Goal: Information Seeking & Learning: Learn about a topic

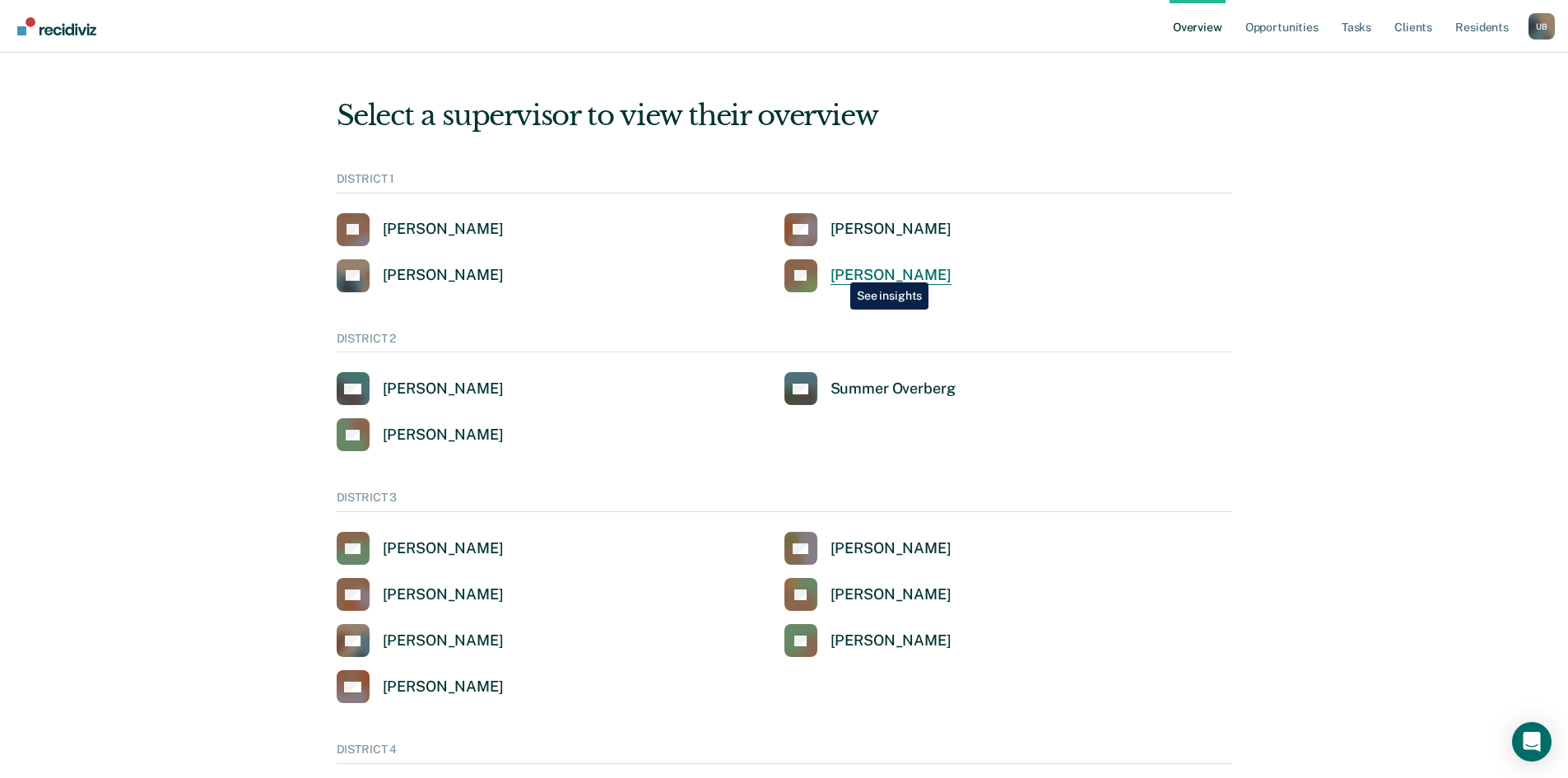
click at [838, 270] on div "Jeffery Schraeder" at bounding box center [891, 275] width 121 height 19
click at [862, 229] on div "Clinton Blettner" at bounding box center [891, 229] width 121 height 19
click at [425, 275] on div "Scott Flechsing" at bounding box center [443, 275] width 121 height 19
click at [450, 231] on div "John Andrich" at bounding box center [443, 229] width 121 height 19
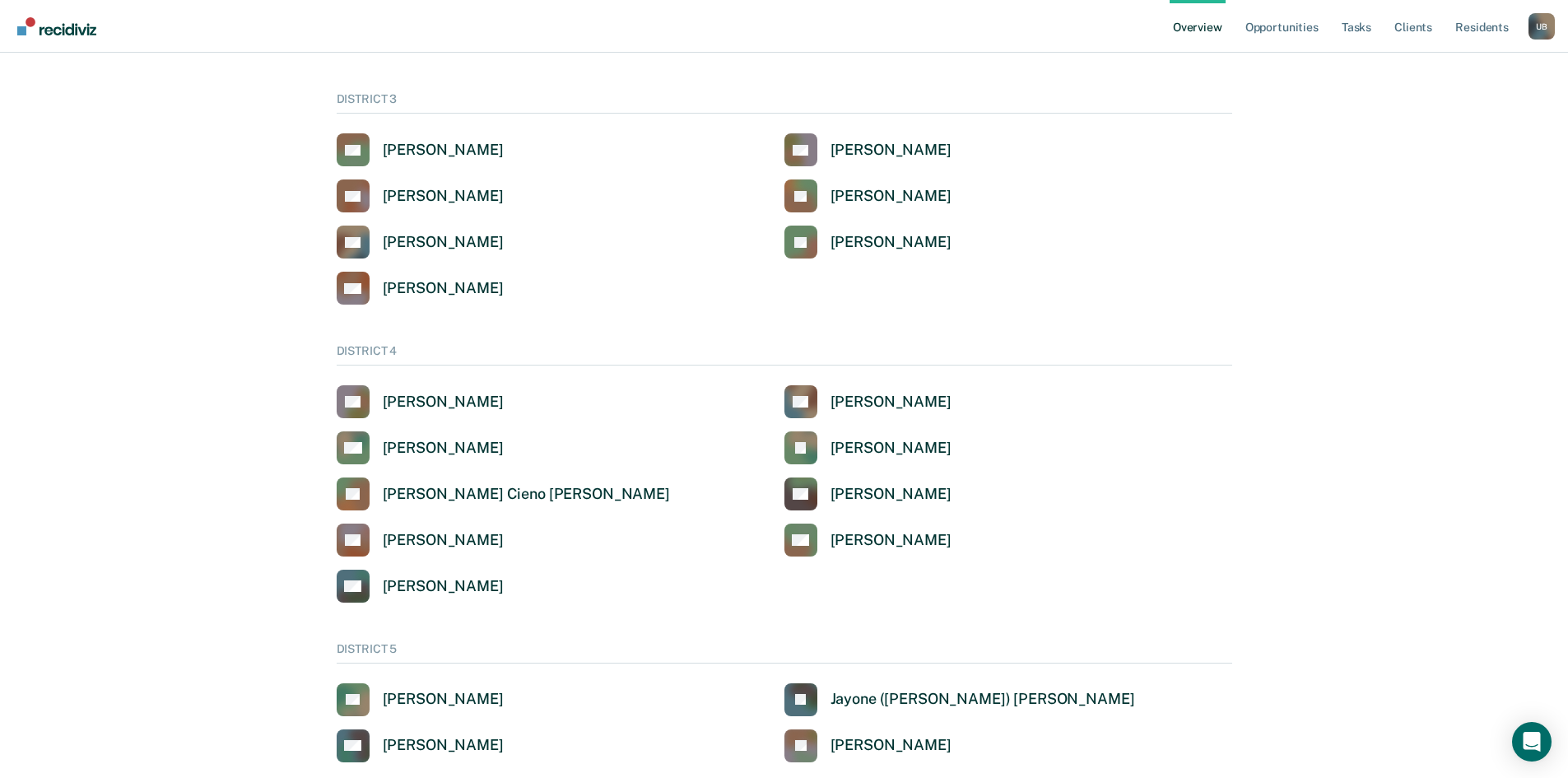
scroll to position [411, 0]
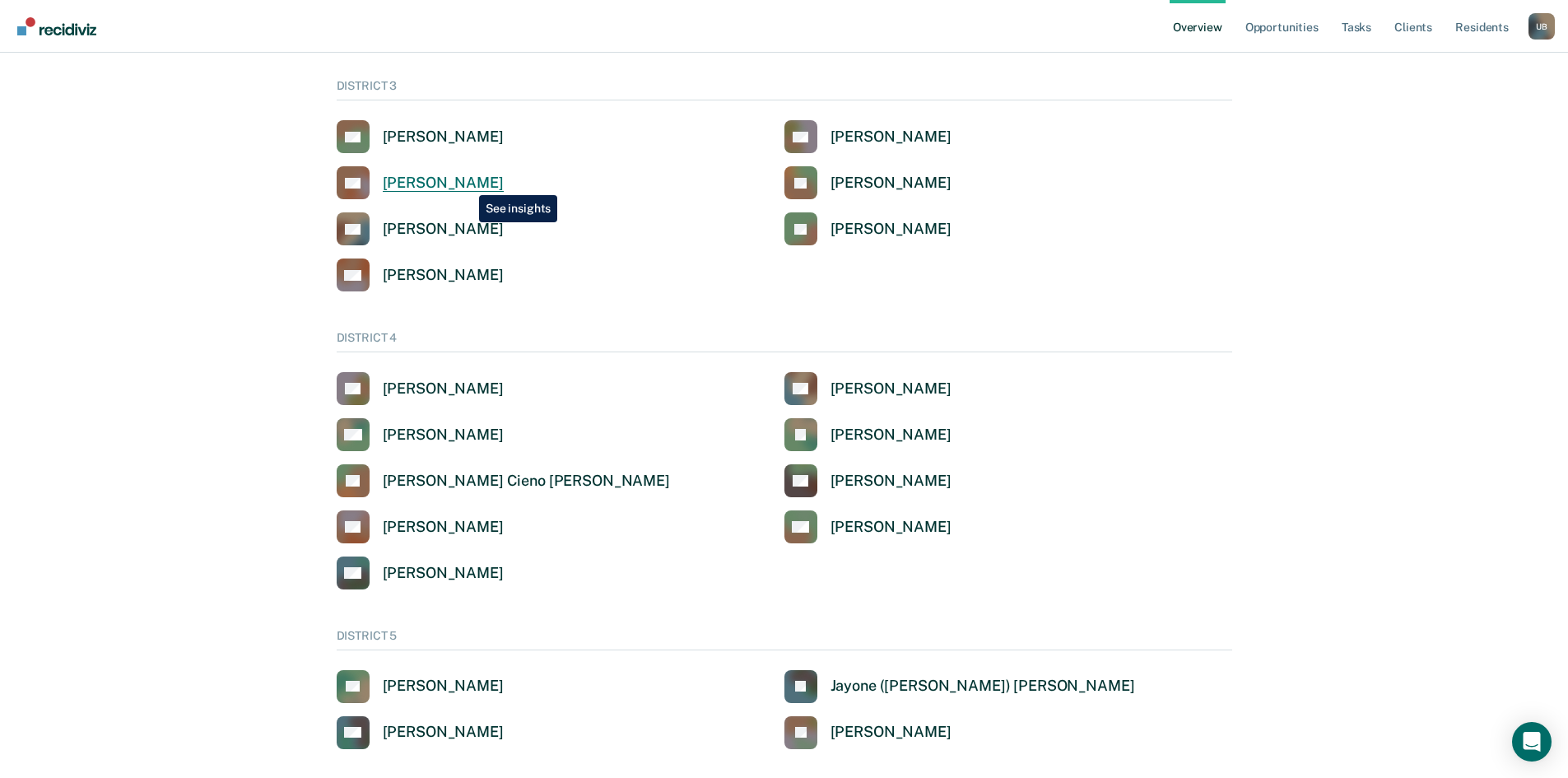
click at [467, 183] on div "Dennis Roy Cochems" at bounding box center [443, 183] width 121 height 19
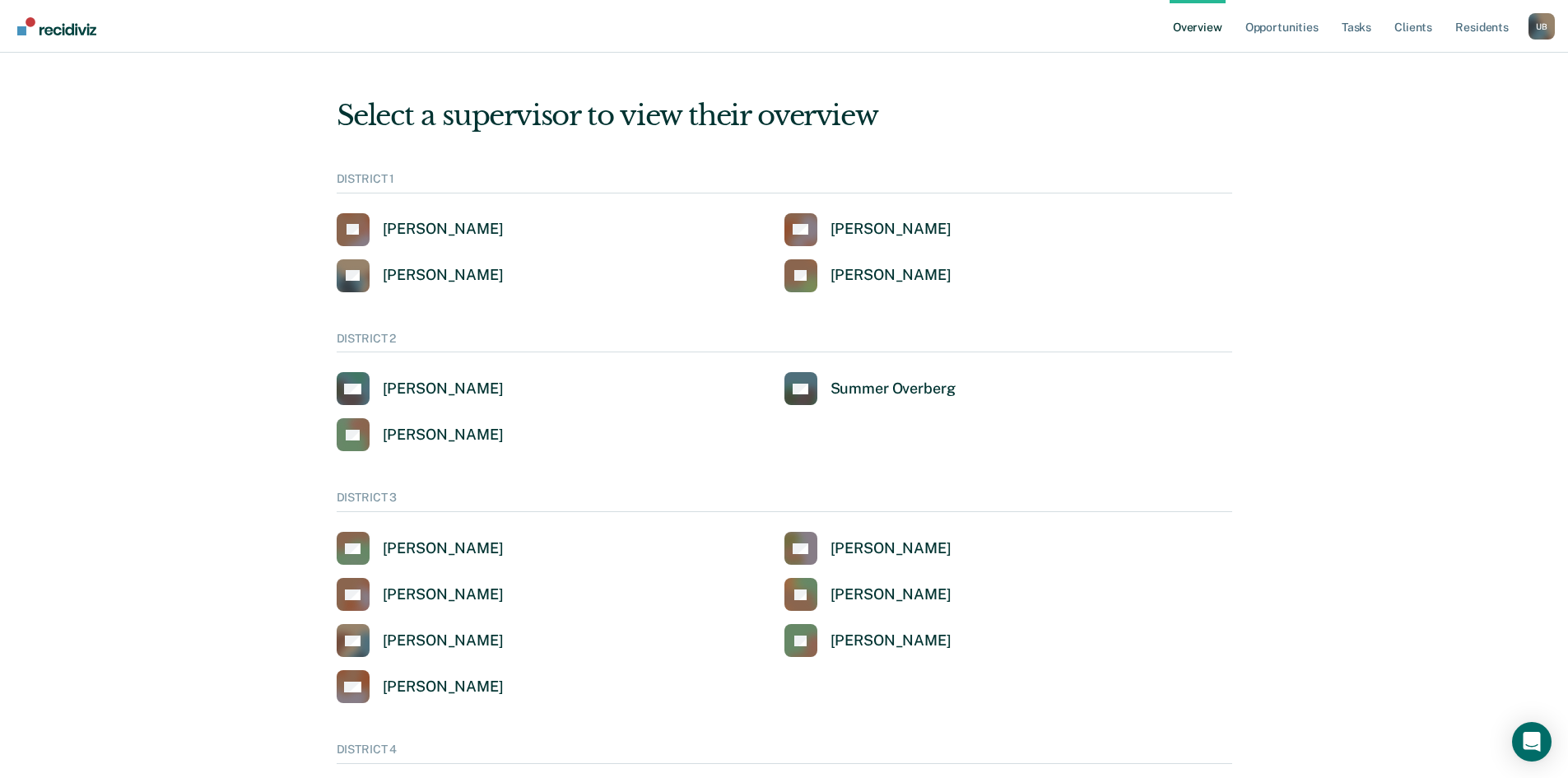
scroll to position [411, 0]
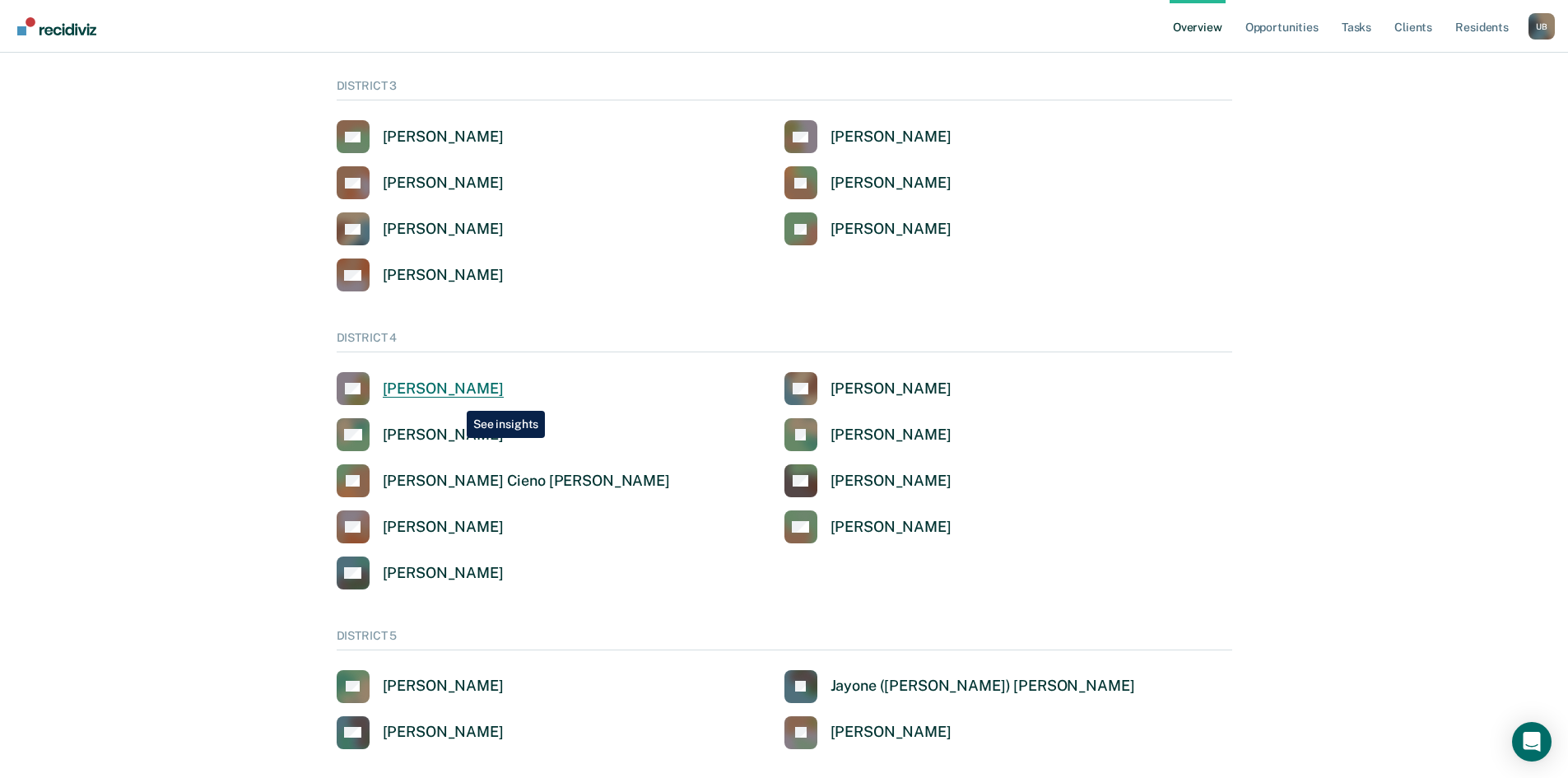
click at [454, 398] on link "CC Christopher Colson" at bounding box center [420, 388] width 167 height 33
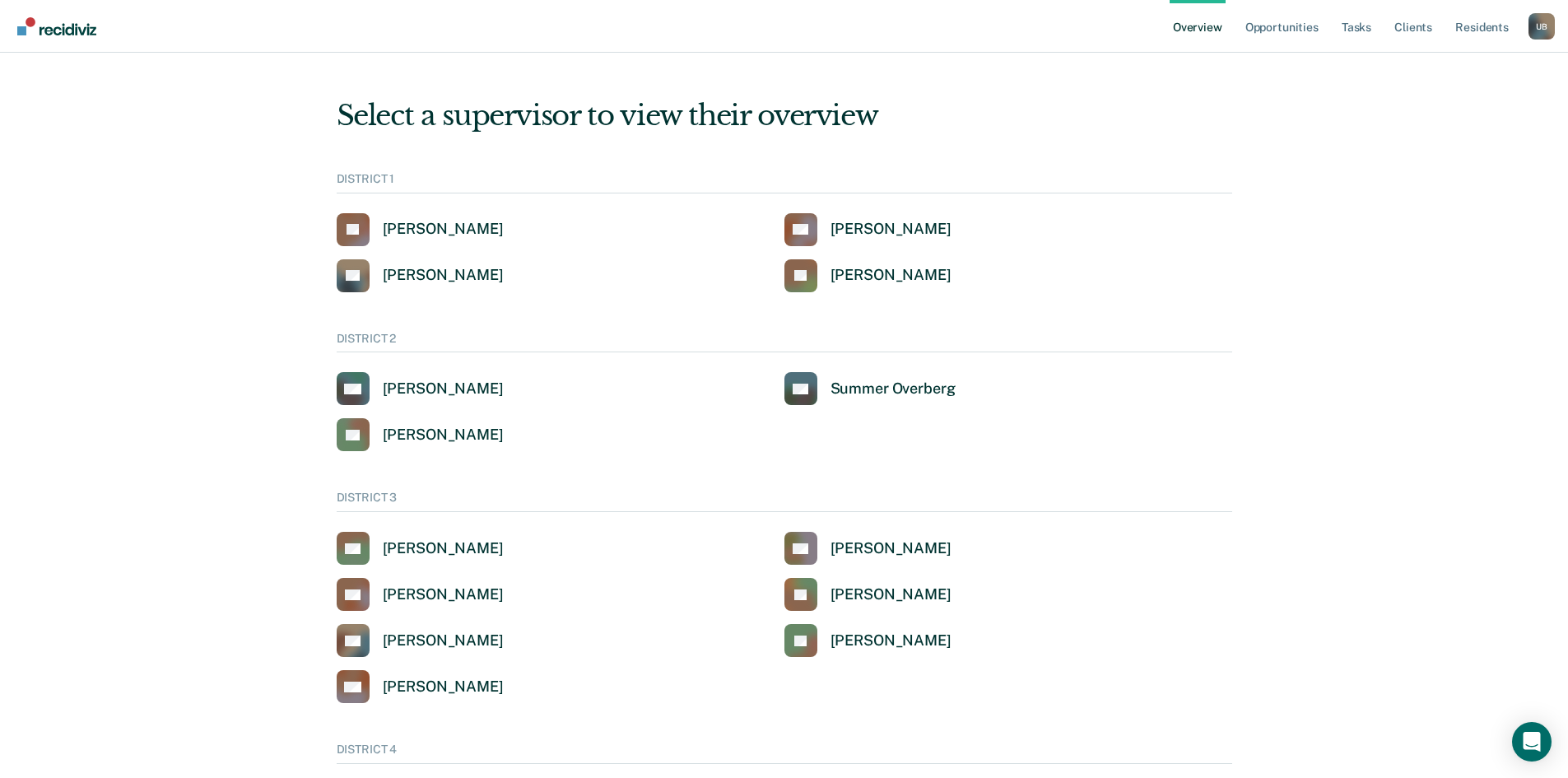
scroll to position [411, 0]
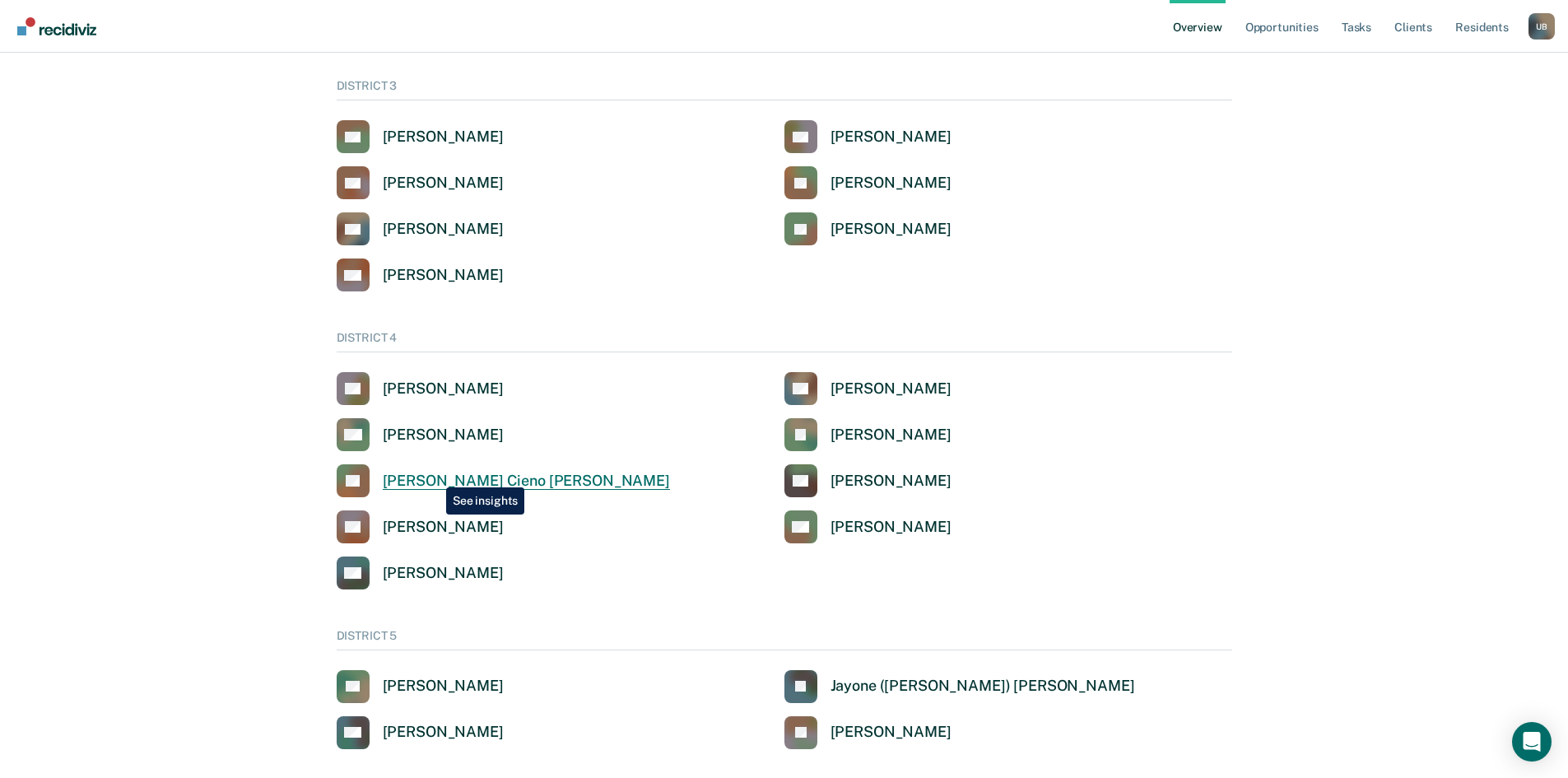
click at [434, 475] on div "Kip Cieno Laury" at bounding box center [526, 481] width 287 height 19
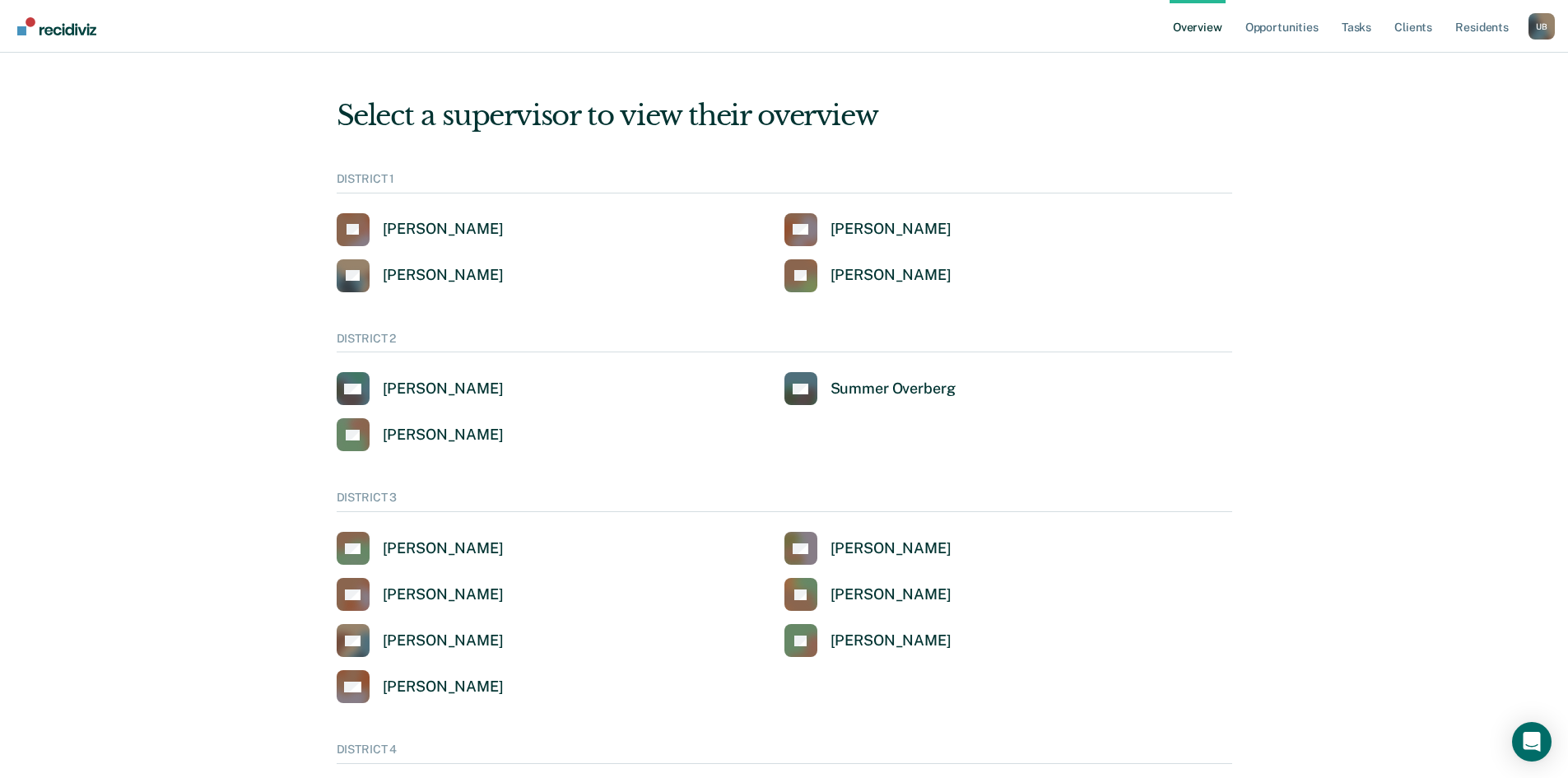
click at [1540, 30] on div "U B" at bounding box center [1542, 26] width 27 height 27
click at [1476, 121] on link "Go to Operations" at bounding box center [1472, 127] width 140 height 14
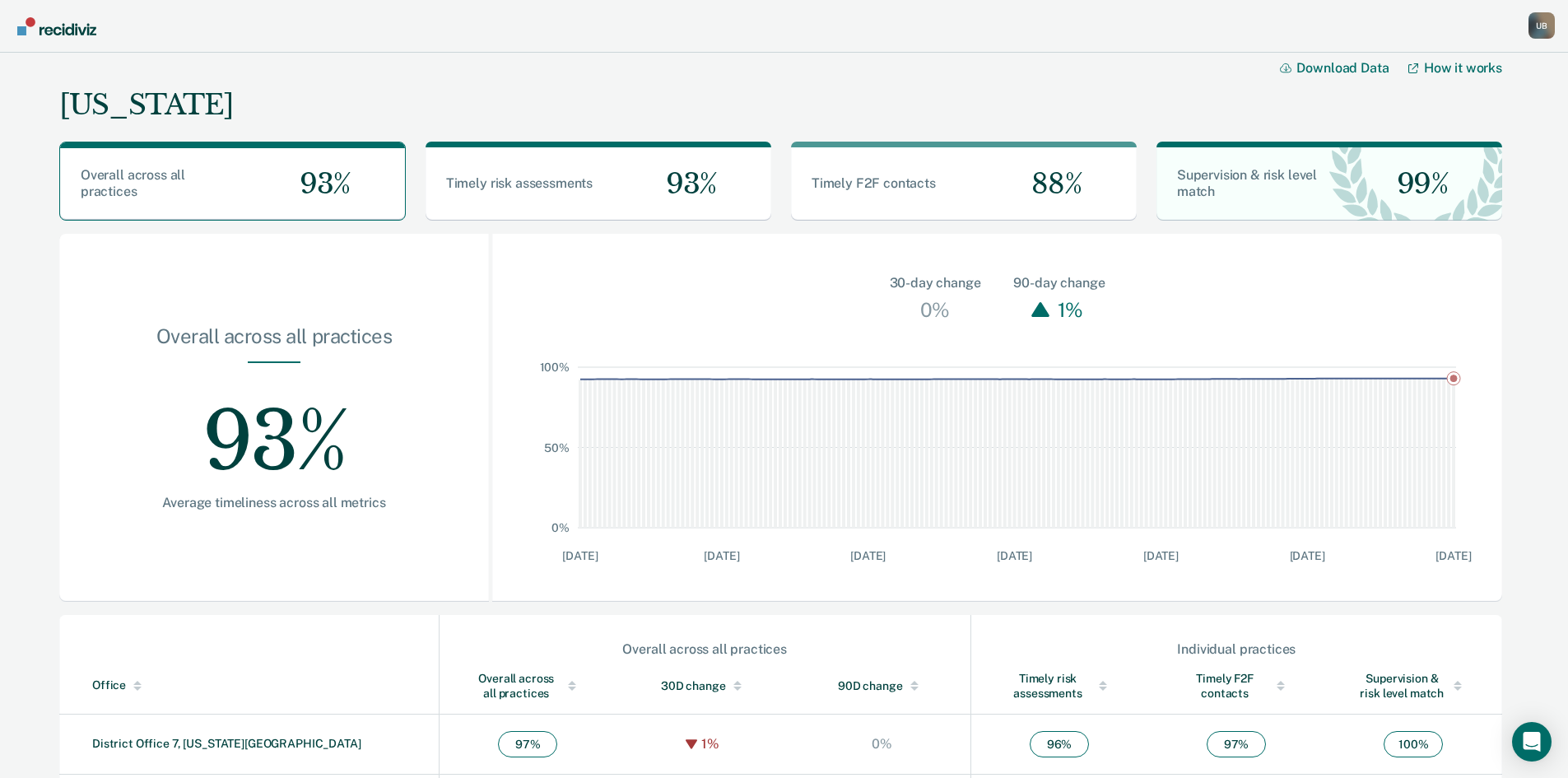
click at [1550, 22] on div "U B" at bounding box center [1542, 25] width 27 height 27
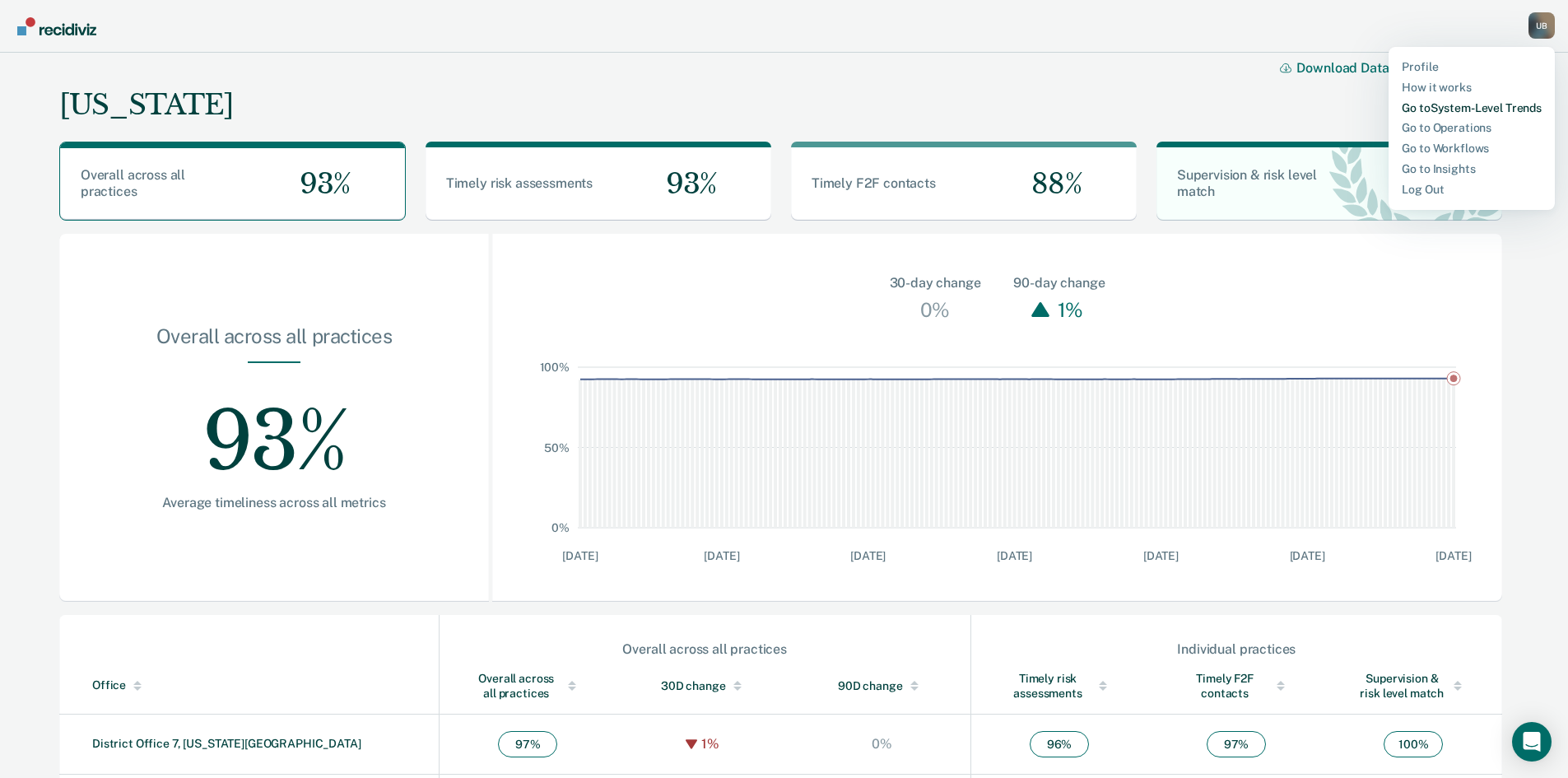
click at [1481, 104] on link "Go to System-Level Trends" at bounding box center [1472, 108] width 140 height 14
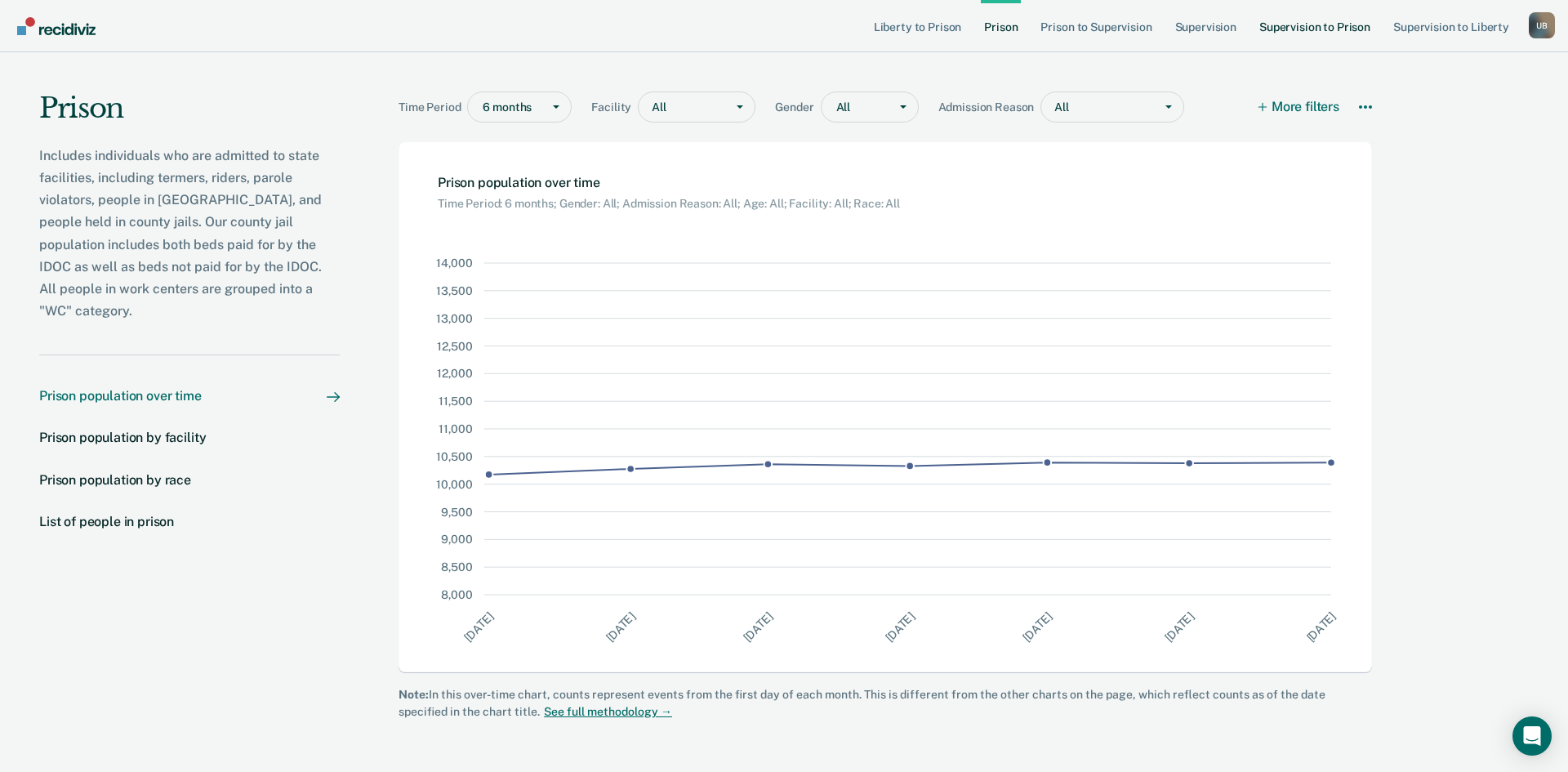
click at [1290, 25] on link "Supervision to Prison" at bounding box center [1314, 26] width 117 height 52
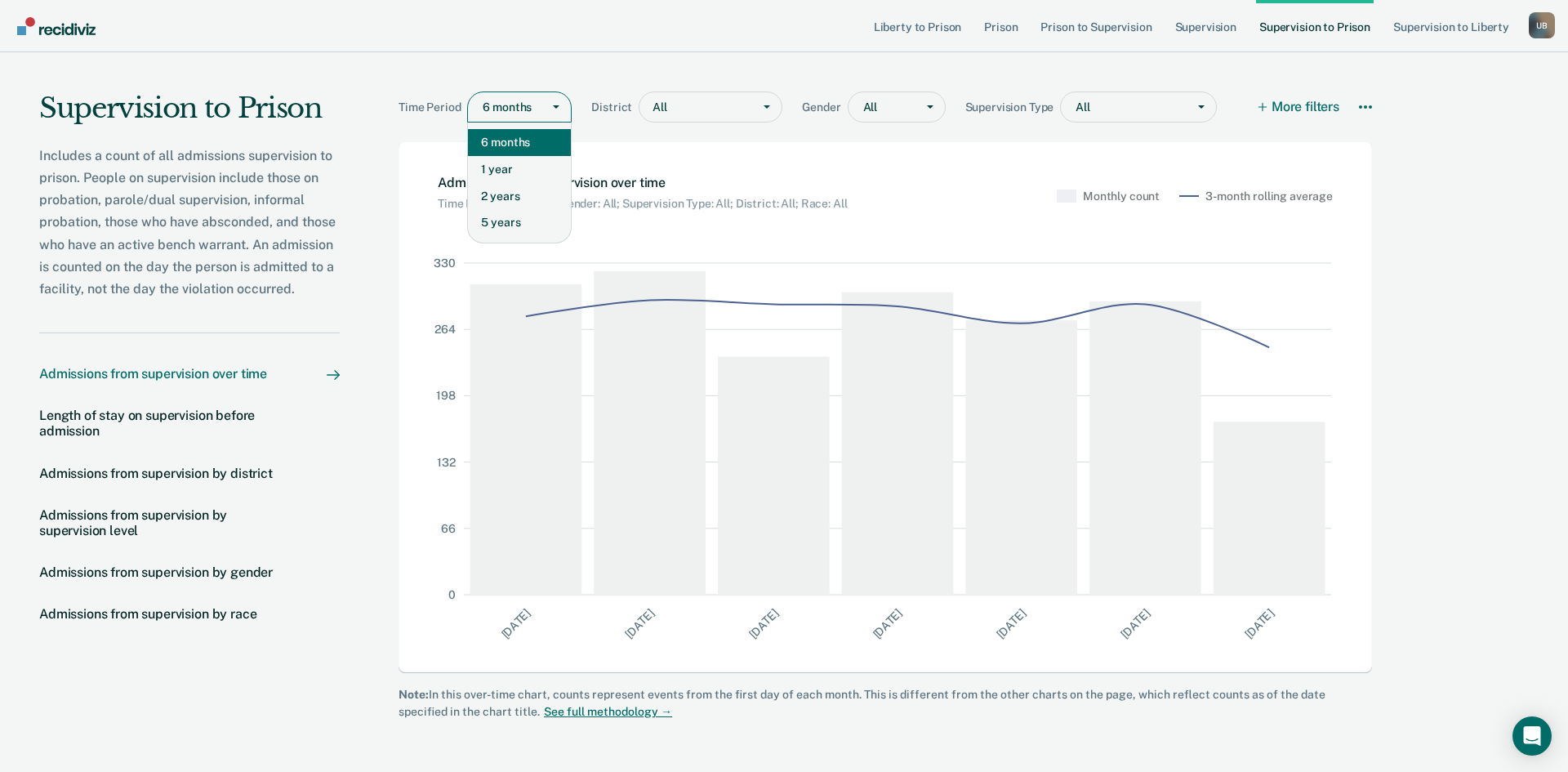
click at [560, 113] on div at bounding box center [556, 107] width 30 height 30
click at [512, 197] on div "2 years" at bounding box center [519, 196] width 102 height 27
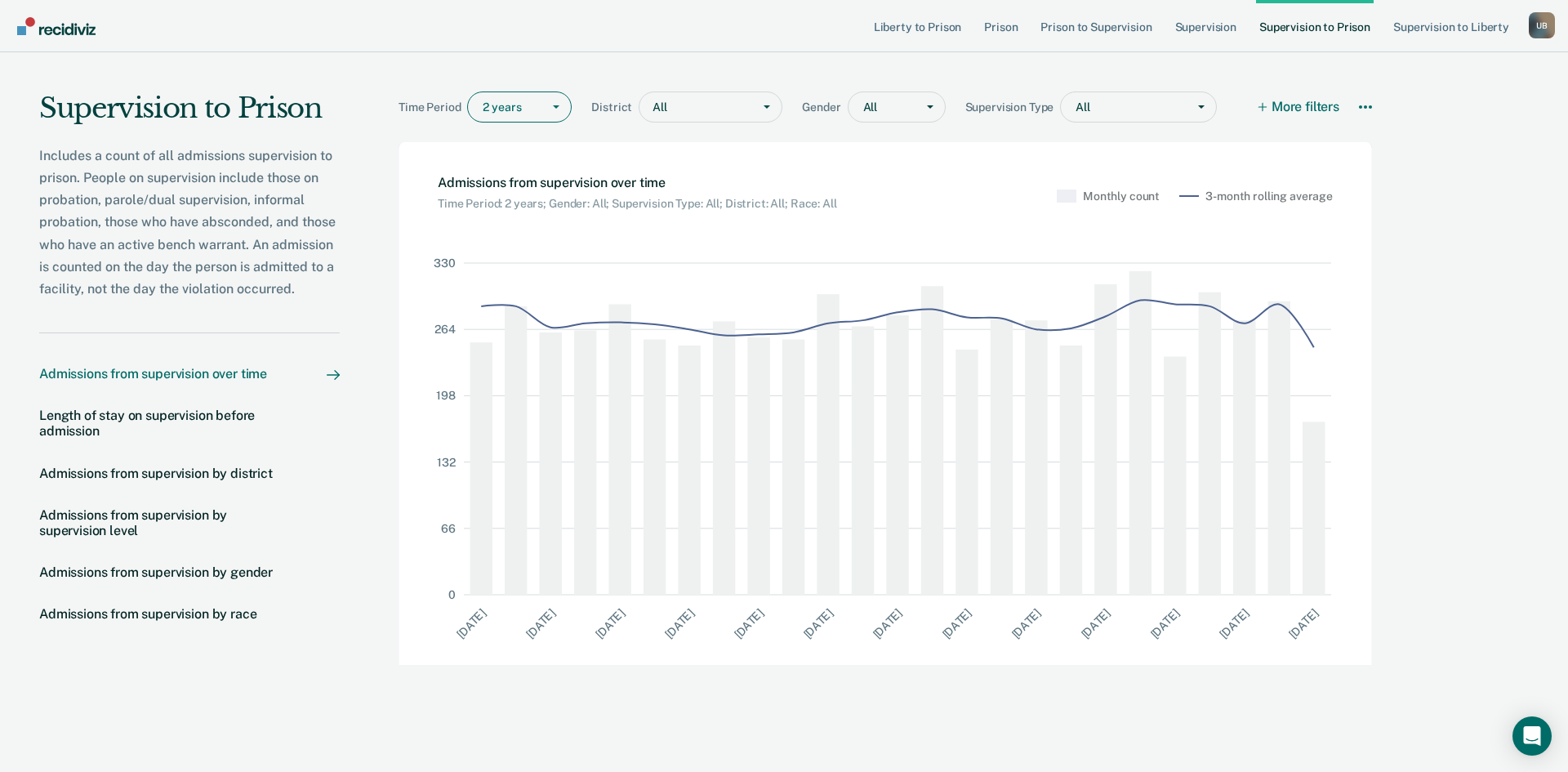
click at [1535, 29] on div "U B" at bounding box center [1541, 25] width 27 height 27
click at [1412, 188] on link "Log Out" at bounding box center [1471, 188] width 139 height 14
